Goal: Task Accomplishment & Management: Manage account settings

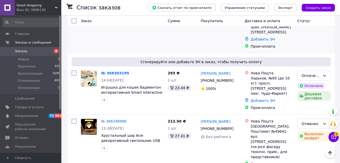
scroll to position [222, 0]
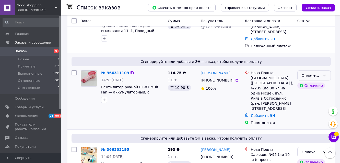
click at [315, 73] on div "Оплаченный" at bounding box center [311, 76] width 19 height 6
click at [312, 59] on li "Принят" at bounding box center [313, 61] width 33 height 9
click at [306, 150] on div "Оплаченный" at bounding box center [311, 153] width 19 height 6
click at [309, 129] on li "Принят" at bounding box center [313, 127] width 33 height 9
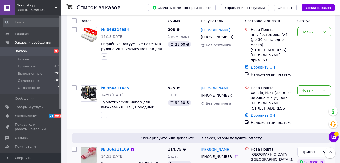
scroll to position [119, 0]
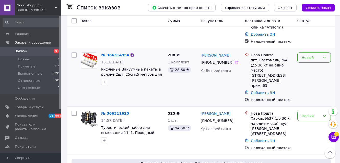
click at [309, 55] on div "Новый" at bounding box center [311, 58] width 19 height 6
drag, startPoint x: 311, startPoint y: 58, endPoint x: 309, endPoint y: 55, distance: 4.0
click at [310, 57] on li "Принят" at bounding box center [313, 58] width 33 height 9
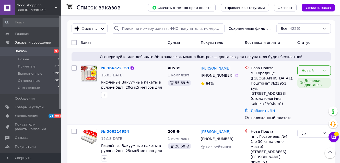
click at [327, 69] on div "Новый" at bounding box center [313, 71] width 33 height 10
drag, startPoint x: 316, startPoint y: 82, endPoint x: 219, endPoint y: 97, distance: 98.4
click at [316, 82] on li "Принят" at bounding box center [313, 81] width 33 height 9
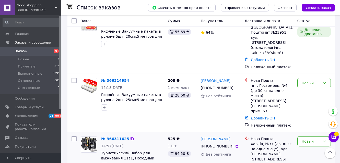
scroll to position [68, 0]
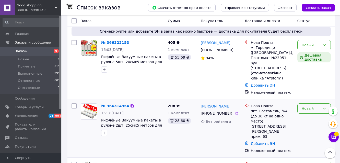
click at [304, 106] on div "Новый" at bounding box center [311, 109] width 19 height 6
click at [304, 108] on li "Принят" at bounding box center [313, 109] width 33 height 9
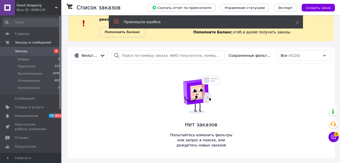
scroll to position [16, 0]
drag, startPoint x: 305, startPoint y: 148, endPoint x: 304, endPoint y: 143, distance: 5.0
click at [305, 144] on div "Фильтры Сохраненные фильтры: Все (4226) Нет заказов Попытайтесь изменить фильтр…" at bounding box center [200, 102] width 267 height 111
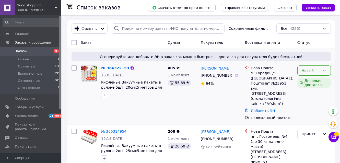
click at [319, 72] on div "Новый" at bounding box center [311, 71] width 19 height 6
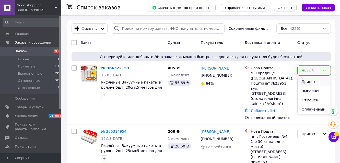
click at [302, 83] on li "Принят" at bounding box center [313, 81] width 33 height 9
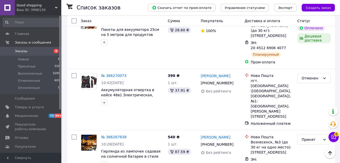
scroll to position [715, 0]
